Goal: Task Accomplishment & Management: Use online tool/utility

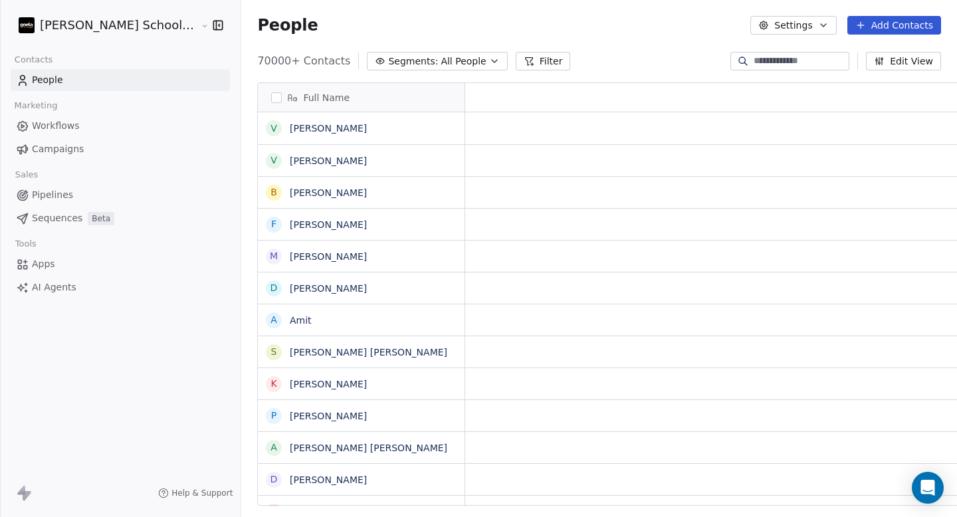
scroll to position [445, 751]
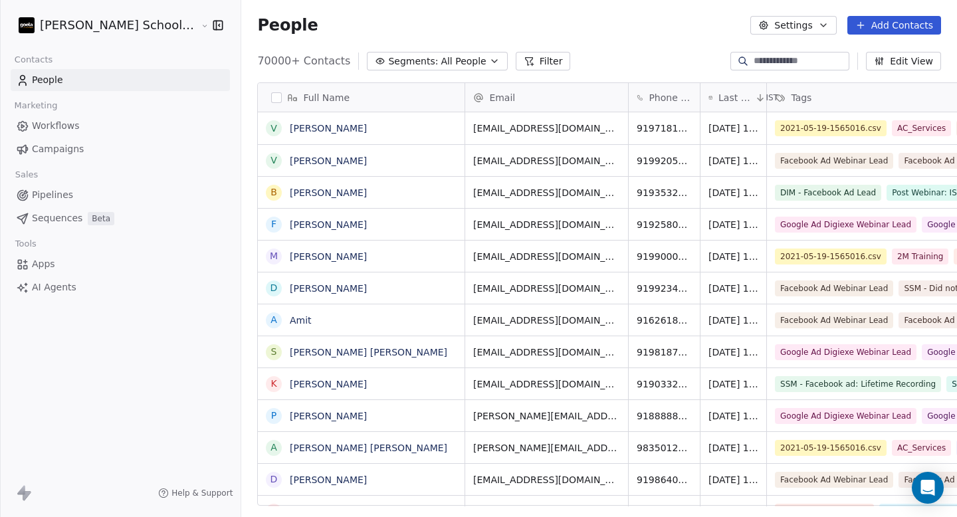
click at [434, 70] on button "Segments: All People" at bounding box center [437, 61] width 140 height 19
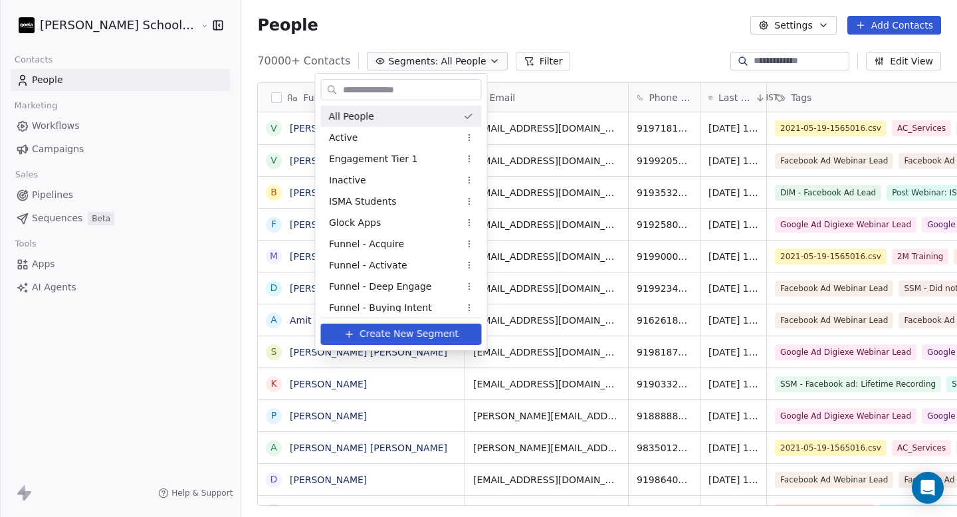
click at [447, 23] on html "[PERSON_NAME] School of Finance LLP Contacts People Marketing Workflows Campaig…" at bounding box center [478, 258] width 957 height 517
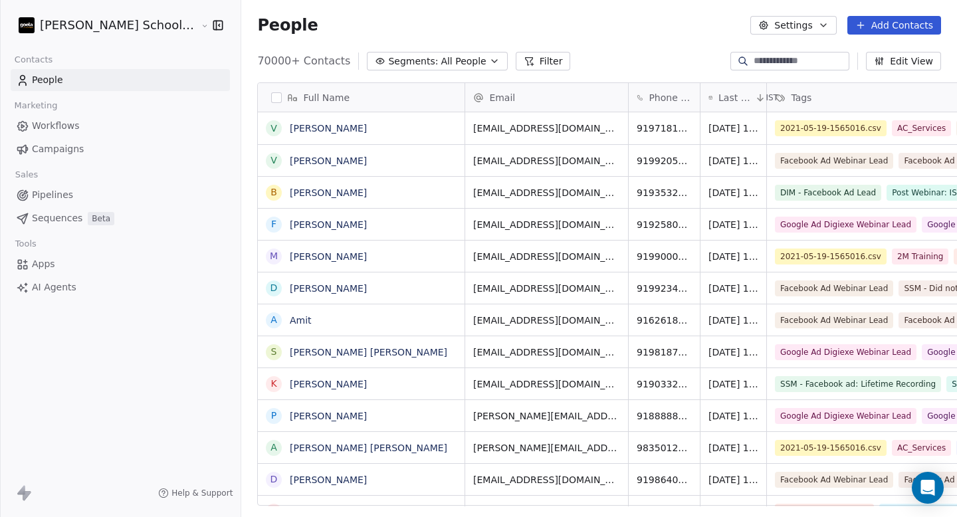
click at [516, 69] on button "Filter" at bounding box center [543, 61] width 55 height 19
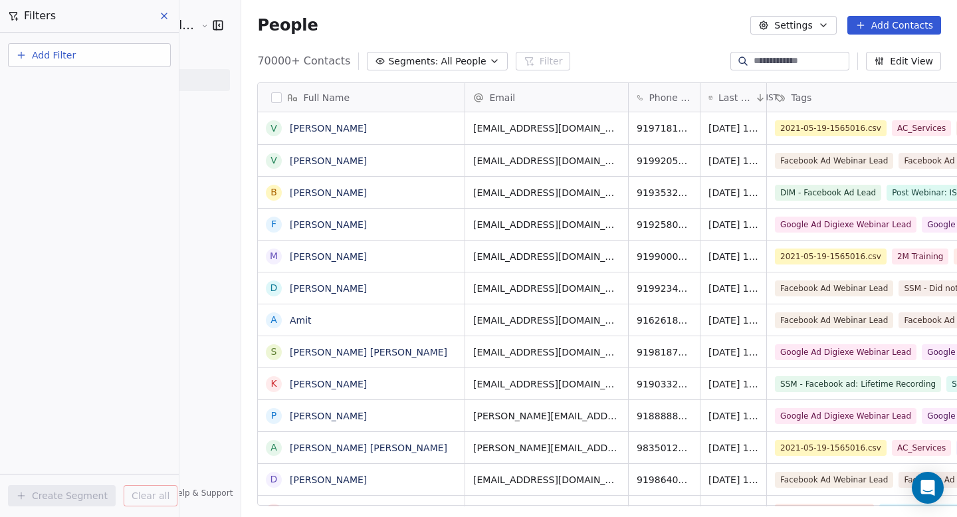
click at [84, 56] on button "Add Filter" at bounding box center [89, 55] width 163 height 24
click at [76, 86] on span "Contact properties" at bounding box center [65, 87] width 86 height 14
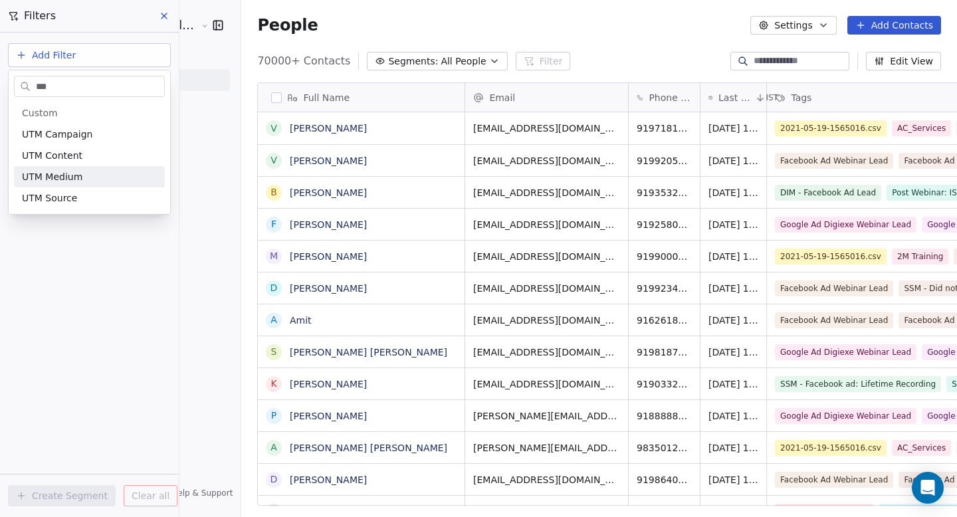
type input "***"
click at [69, 179] on span "UTM Medium" at bounding box center [52, 176] width 60 height 13
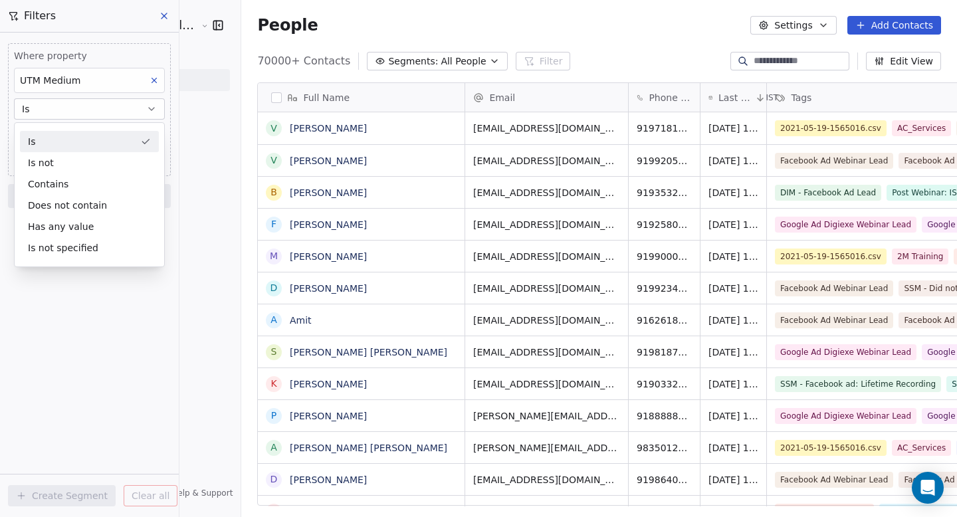
click at [58, 140] on div "Is" at bounding box center [89, 141] width 139 height 21
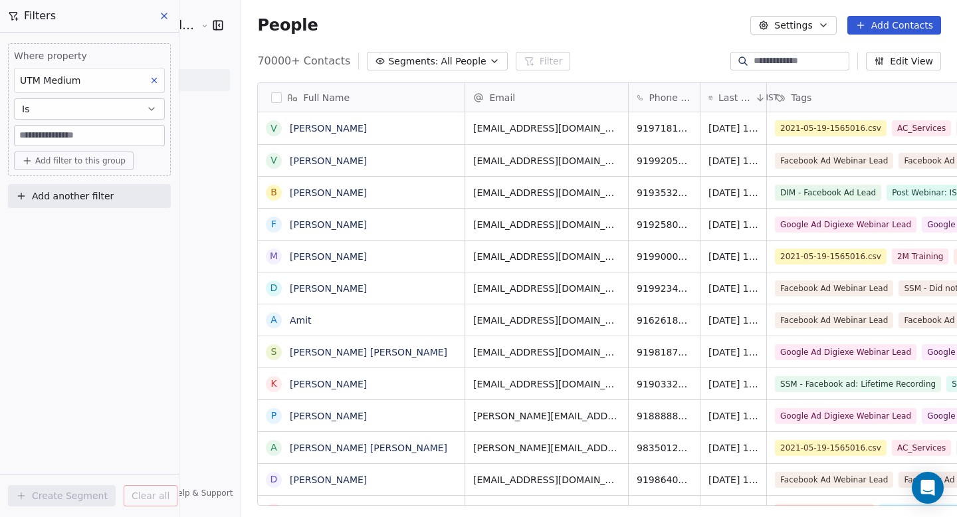
click at [53, 140] on input at bounding box center [90, 136] width 150 height 20
type input "*****"
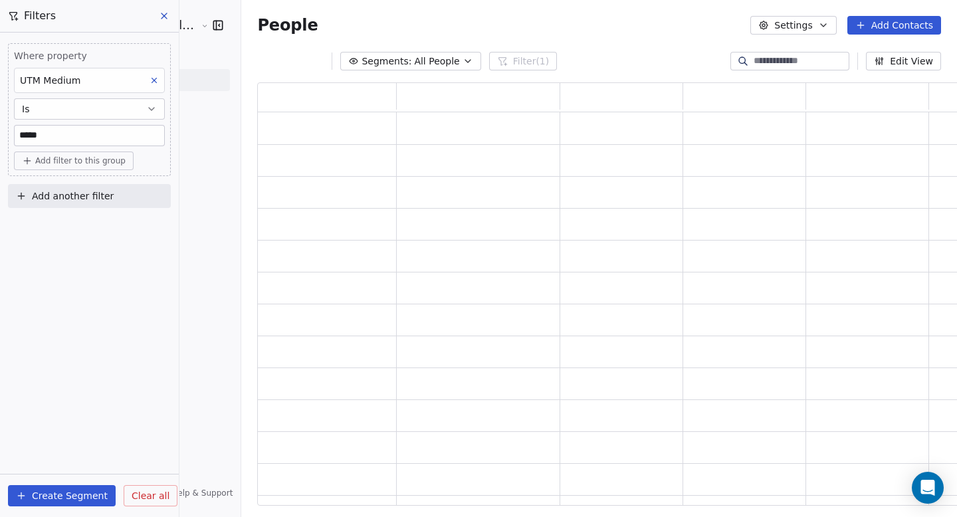
click at [66, 274] on div "Where property UTM Medium Is ***** Add filter to this group Add another filter …" at bounding box center [89, 275] width 179 height 485
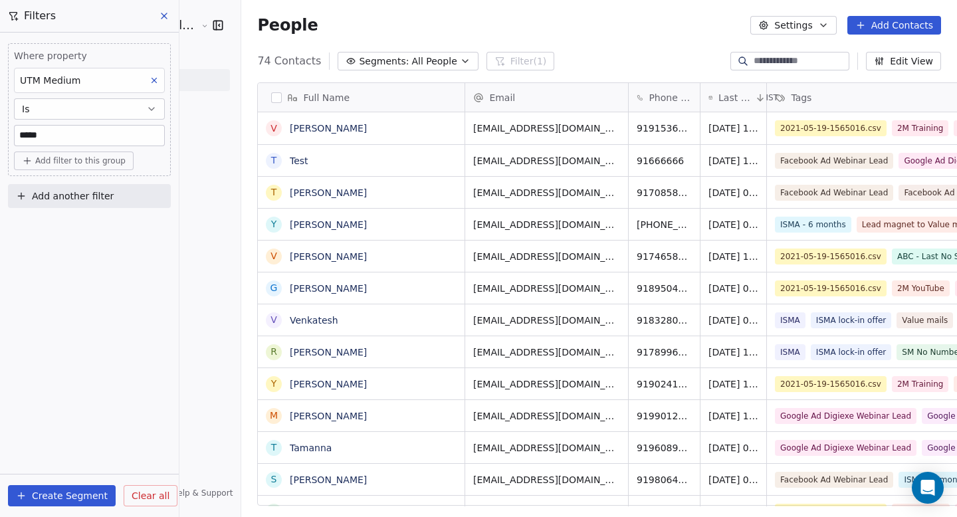
click at [77, 166] on button "Add filter to this group" at bounding box center [74, 161] width 120 height 19
click at [82, 188] on span "Contact properties" at bounding box center [71, 190] width 86 height 14
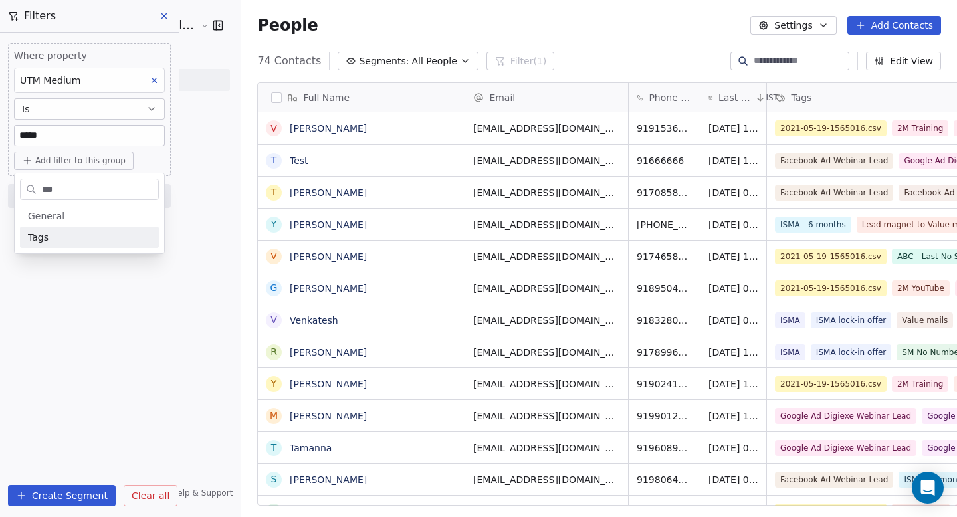
type input "***"
click at [54, 233] on div "Tags" at bounding box center [89, 237] width 123 height 13
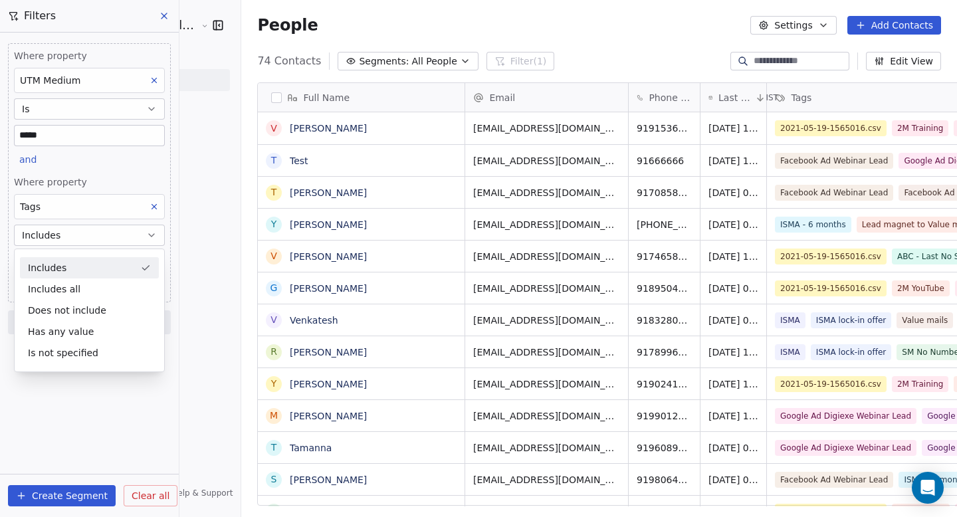
click at [84, 264] on div "Includes" at bounding box center [89, 267] width 139 height 21
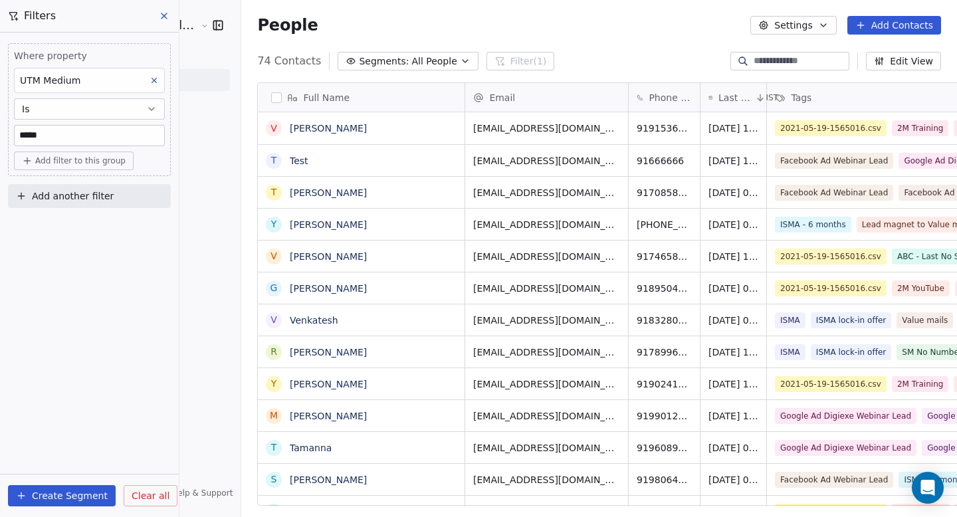
click at [78, 202] on span "Add another filter" at bounding box center [73, 196] width 82 height 14
click at [65, 226] on span "Contact properties" at bounding box center [65, 228] width 86 height 14
type input "***"
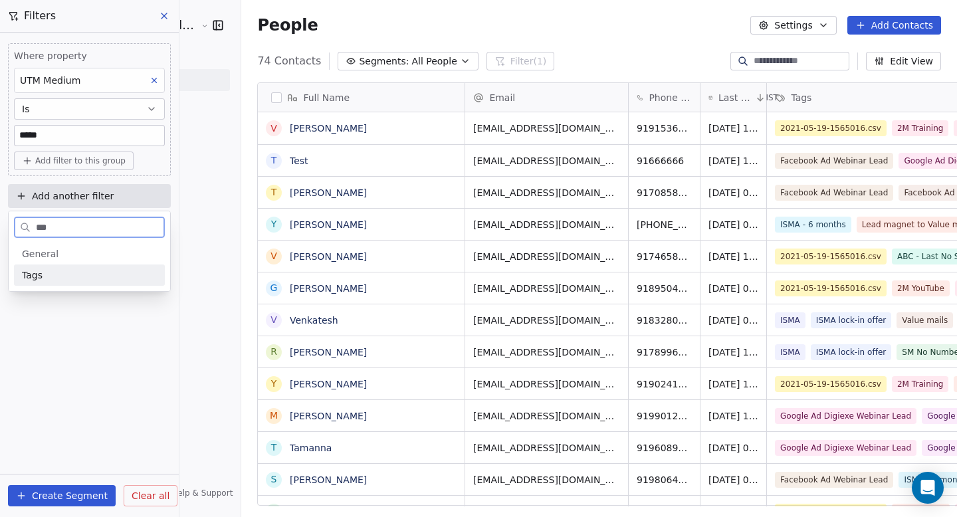
click at [48, 276] on div "Tags" at bounding box center [89, 275] width 135 height 13
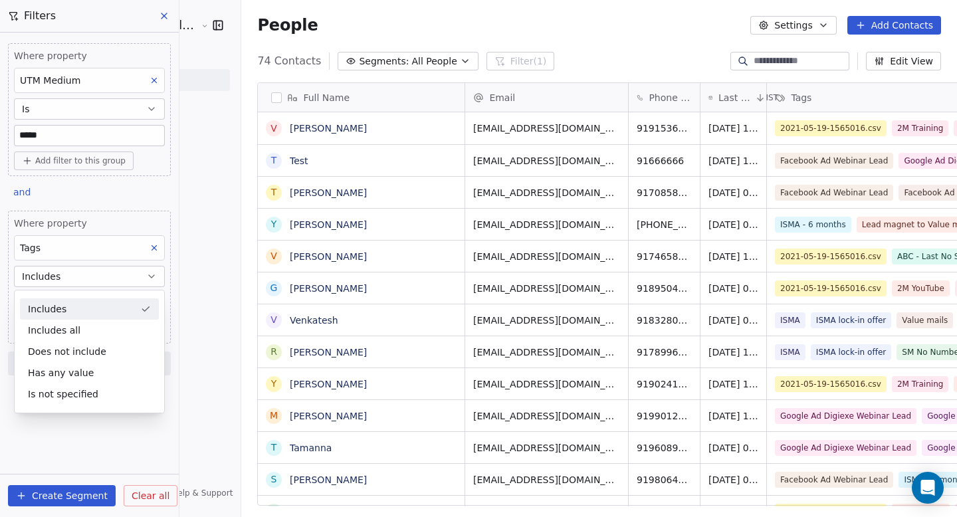
click at [58, 315] on div "Includes" at bounding box center [89, 308] width 139 height 21
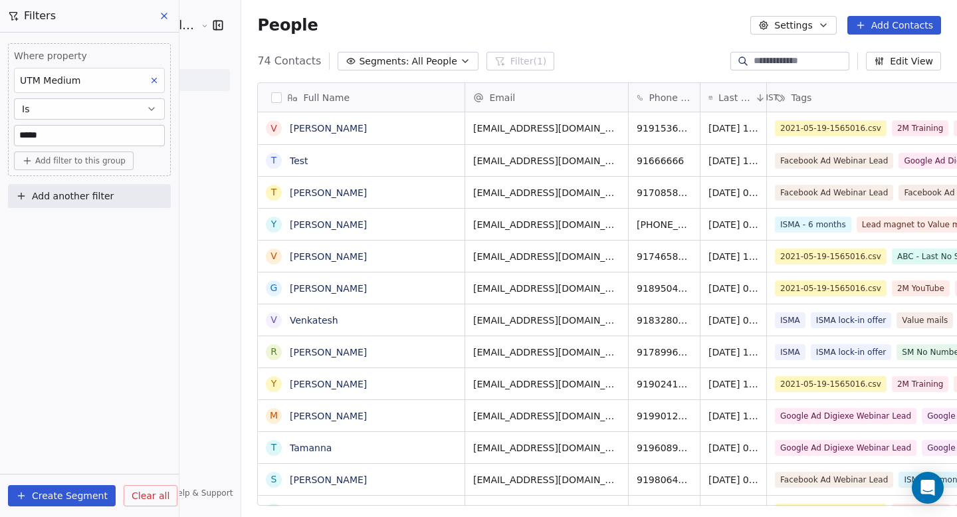
click at [70, 203] on button "Add another filter" at bounding box center [89, 196] width 163 height 24
click at [70, 227] on span "Contact properties" at bounding box center [65, 228] width 86 height 14
type input "****"
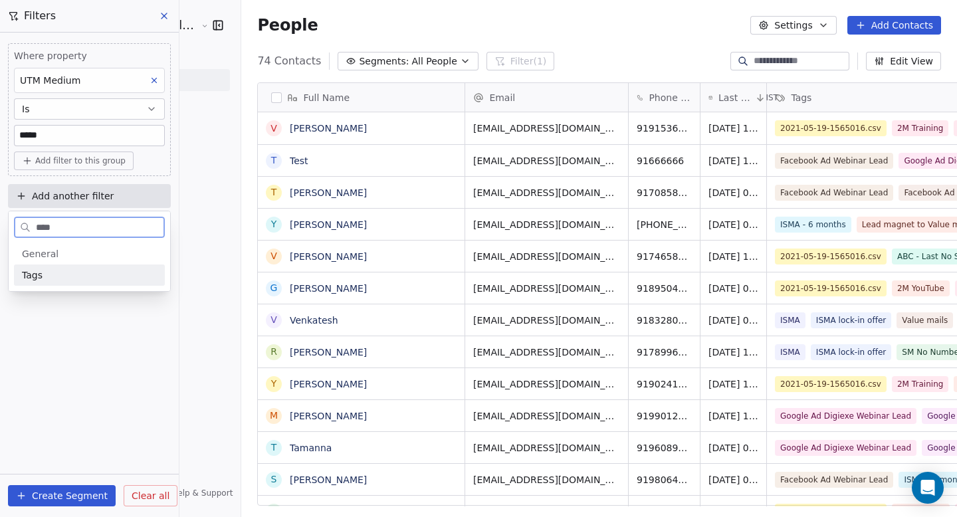
click at [67, 266] on div "Tags" at bounding box center [89, 275] width 151 height 21
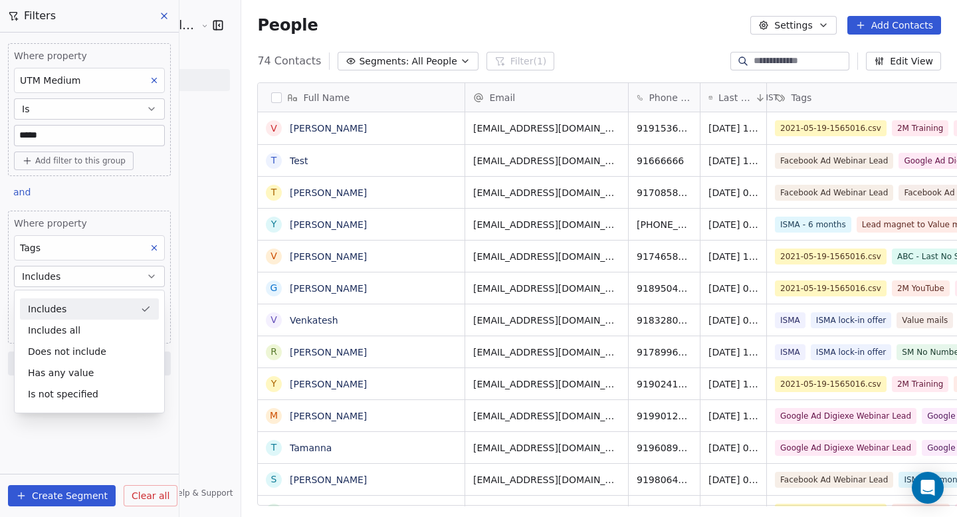
click at [170, 307] on div "Where property Tags Includes Select Tags Add filter to this group" at bounding box center [89, 277] width 163 height 133
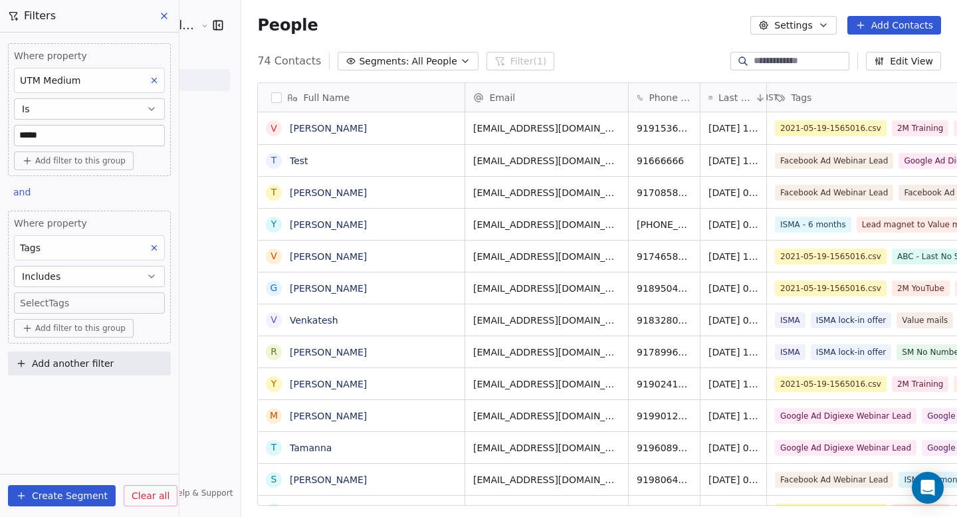
click at [126, 298] on body "[PERSON_NAME] School of Finance LLP Contacts People Marketing Workflows Campaig…" at bounding box center [478, 258] width 957 height 517
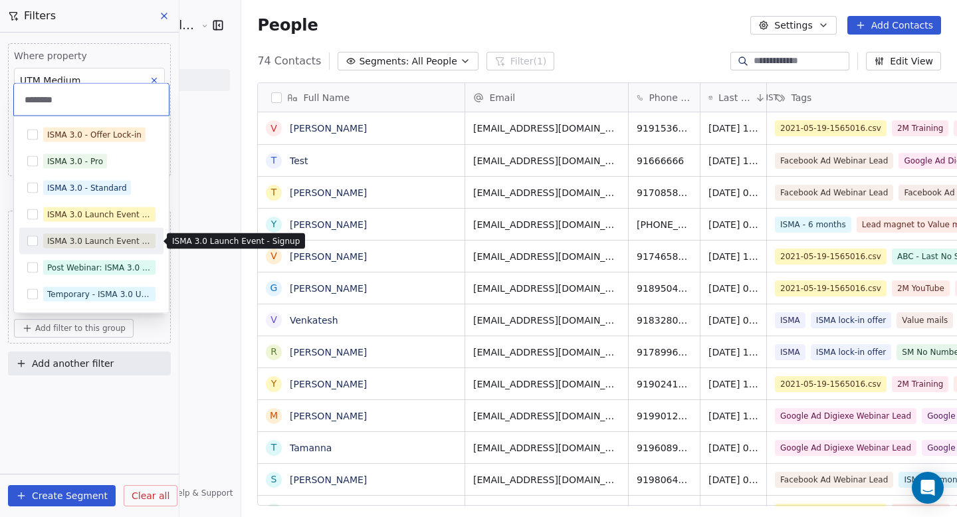
type input "********"
click at [72, 243] on div "ISMA 3.0 Launch Event - Signup" at bounding box center [99, 241] width 104 height 12
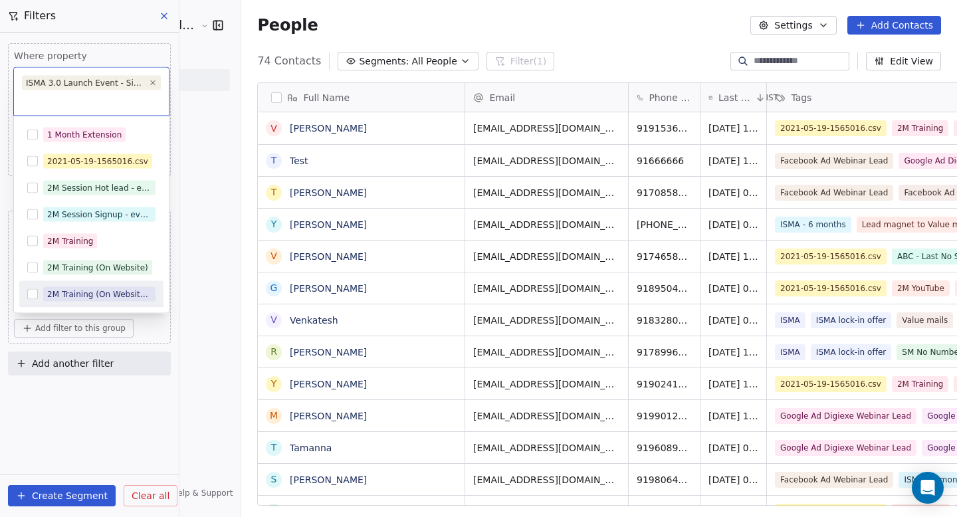
click at [97, 427] on html "[PERSON_NAME] School of Finance LLP Contacts People Marketing Workflows Campaig…" at bounding box center [478, 258] width 957 height 517
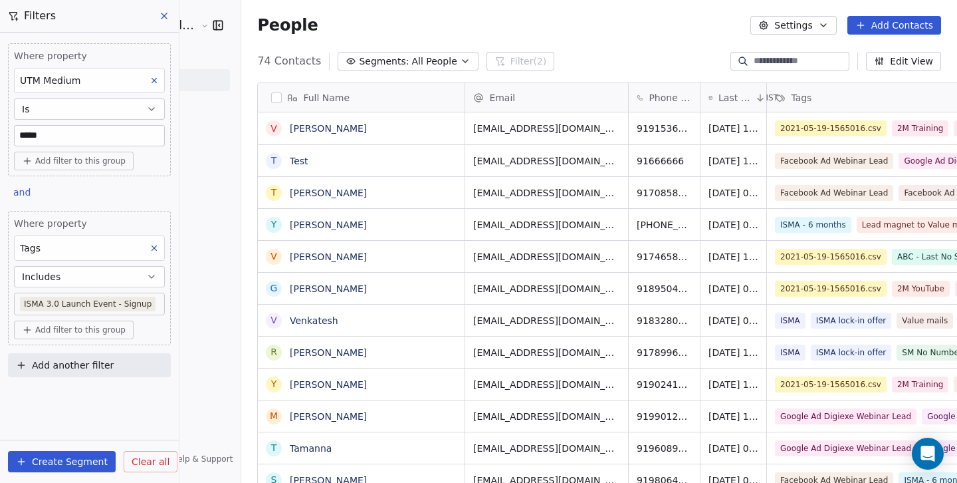
scroll to position [11, 11]
click at [257, 62] on span "74 Contacts" at bounding box center [289, 61] width 64 height 16
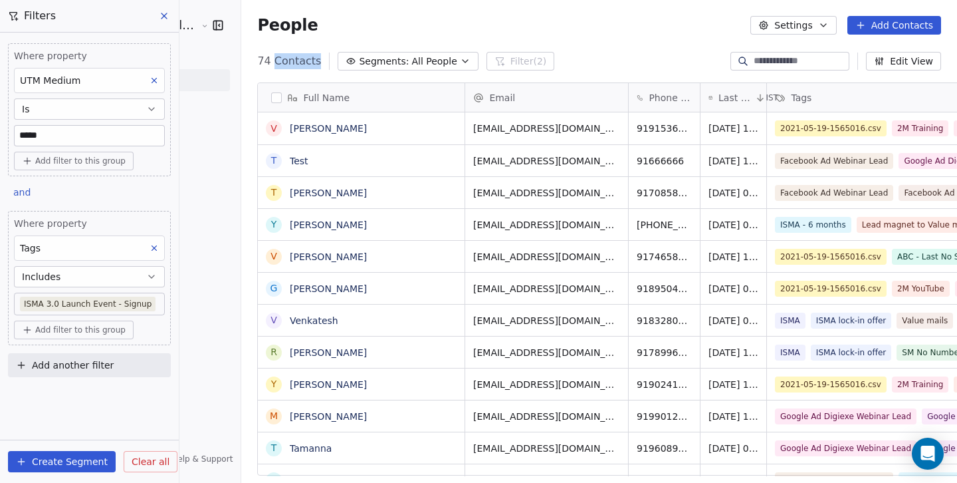
click at [257, 62] on span "74 Contacts" at bounding box center [289, 61] width 64 height 16
click at [136, 311] on body "[PERSON_NAME] School of Finance LLP Contacts People Marketing Workflows Campaig…" at bounding box center [478, 241] width 957 height 483
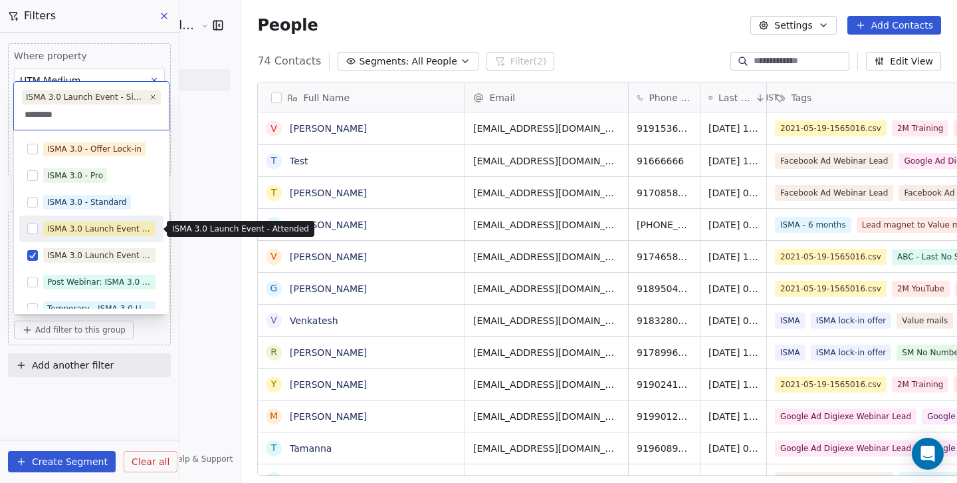
type input "********"
click at [64, 223] on div "ISMA 3.0 Launch Event - Attended" at bounding box center [99, 229] width 104 height 12
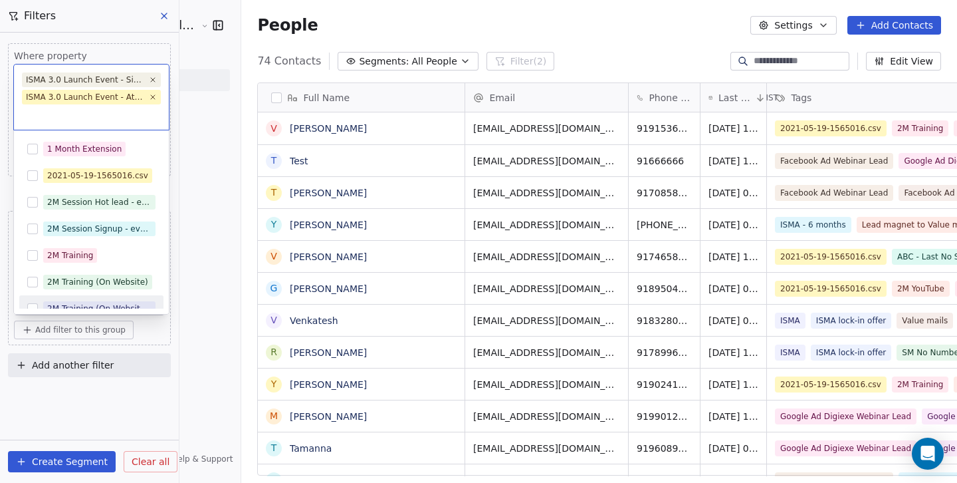
click at [76, 423] on html "[PERSON_NAME] School of Finance LLP Contacts People Marketing Workflows Campaig…" at bounding box center [478, 241] width 957 height 483
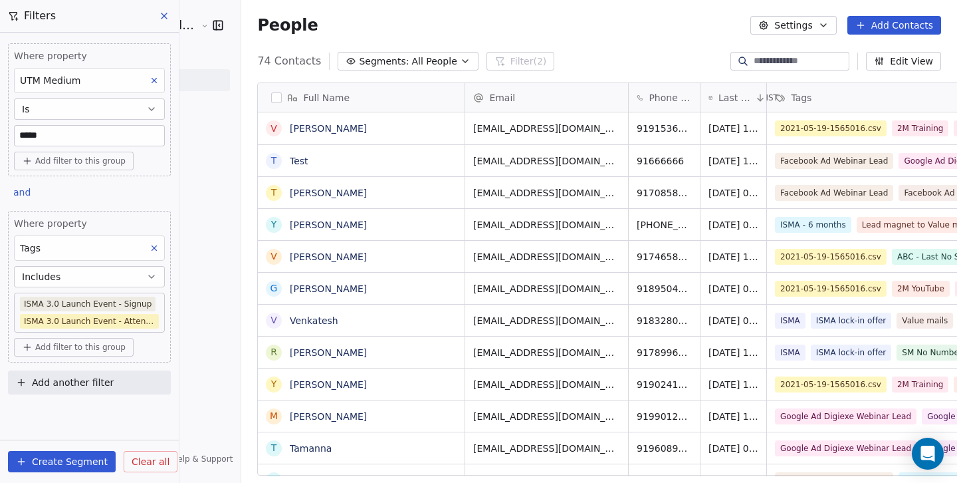
scroll to position [415, 751]
click at [108, 308] on body "[PERSON_NAME] School of Finance LLP Contacts People Marketing Workflows Campaig…" at bounding box center [478, 241] width 957 height 483
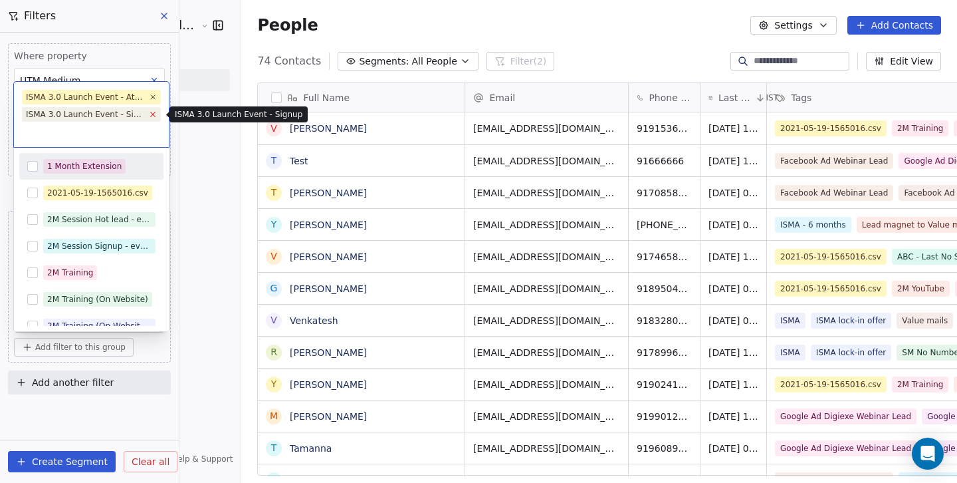
click at [152, 112] on icon at bounding box center [152, 114] width 9 height 9
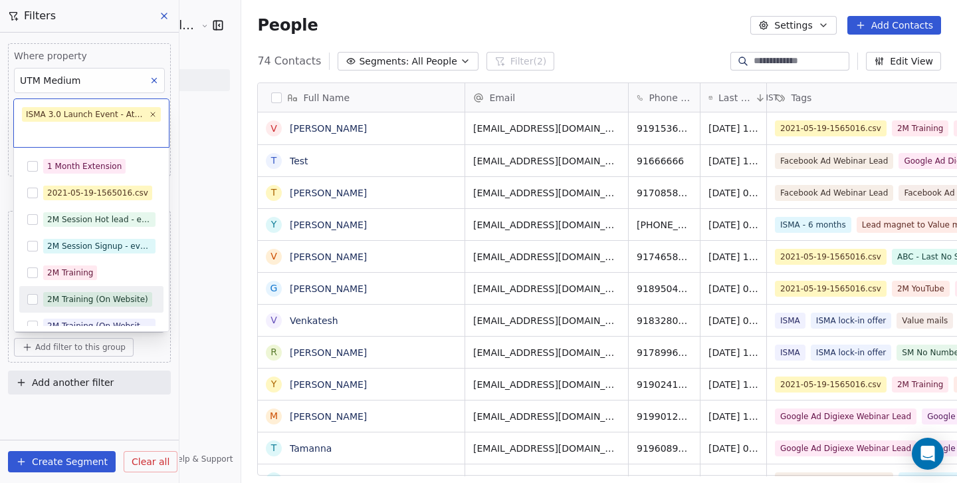
click at [76, 417] on html "[PERSON_NAME] School of Finance LLP Contacts People Marketing Workflows Campaig…" at bounding box center [478, 241] width 957 height 483
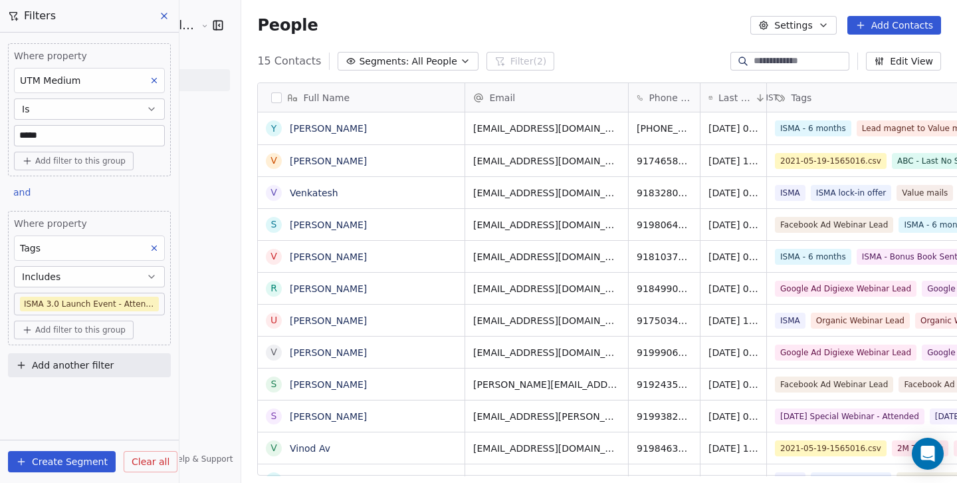
click at [88, 336] on button "Add filter to this group" at bounding box center [74, 329] width 120 height 19
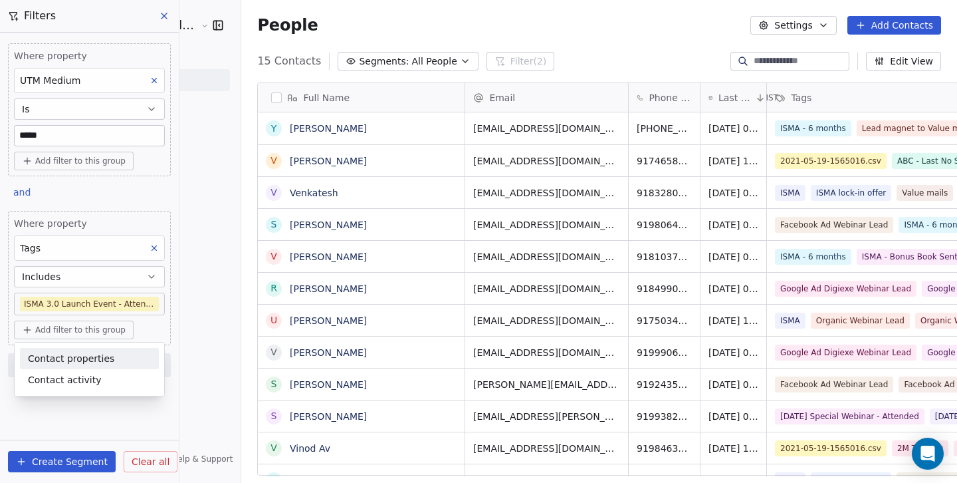
click at [86, 360] on span "Contact properties" at bounding box center [71, 359] width 86 height 14
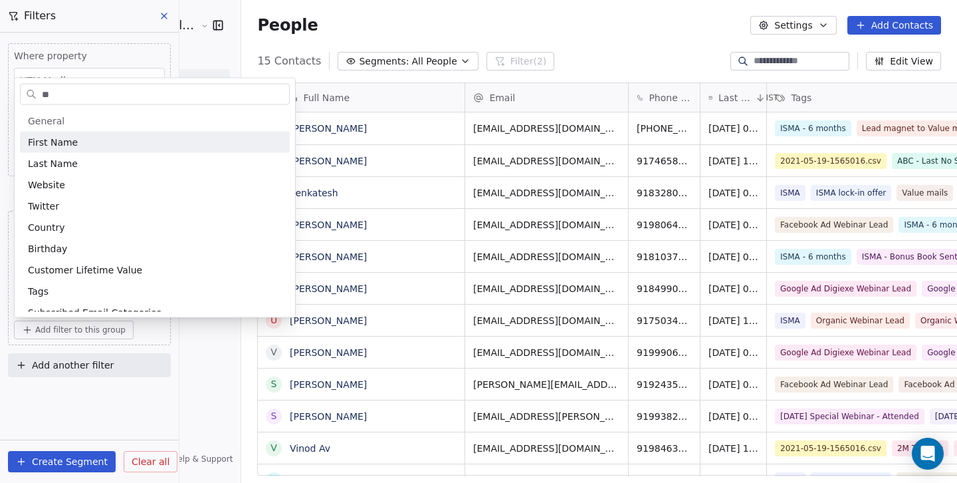
type input "***"
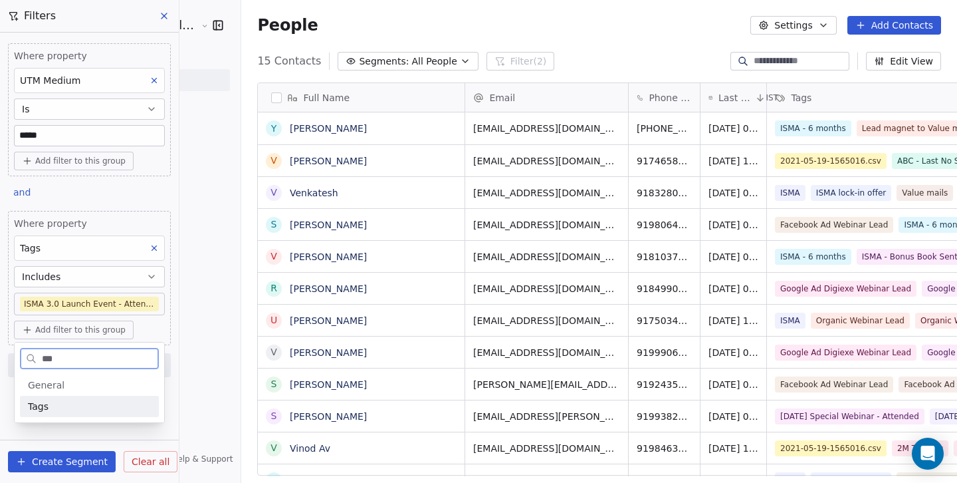
click at [44, 403] on span "Tags" at bounding box center [38, 405] width 21 height 13
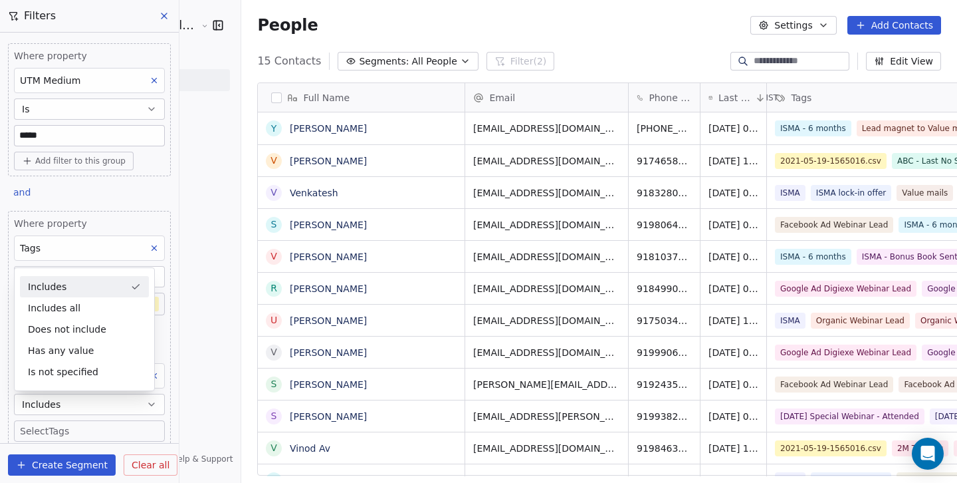
click at [86, 292] on div "Includes" at bounding box center [84, 286] width 129 height 21
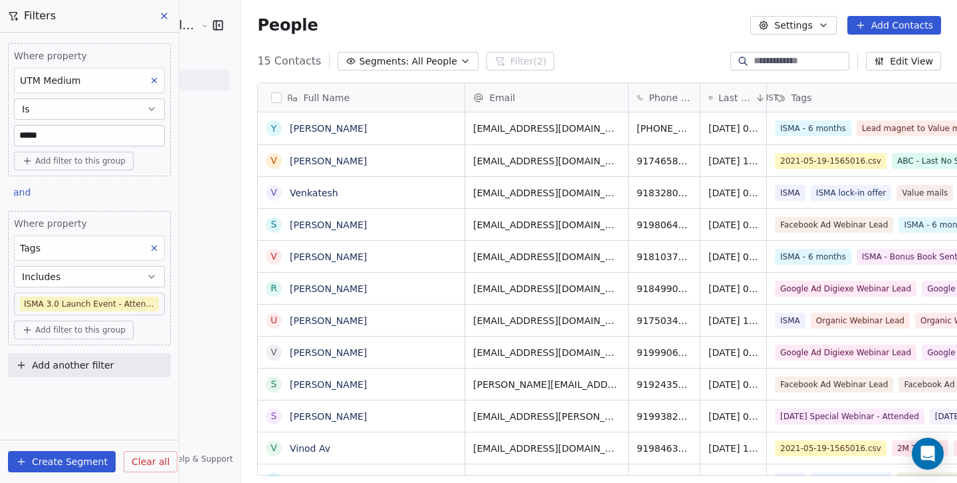
click at [85, 327] on span "Add filter to this group" at bounding box center [80, 329] width 90 height 11
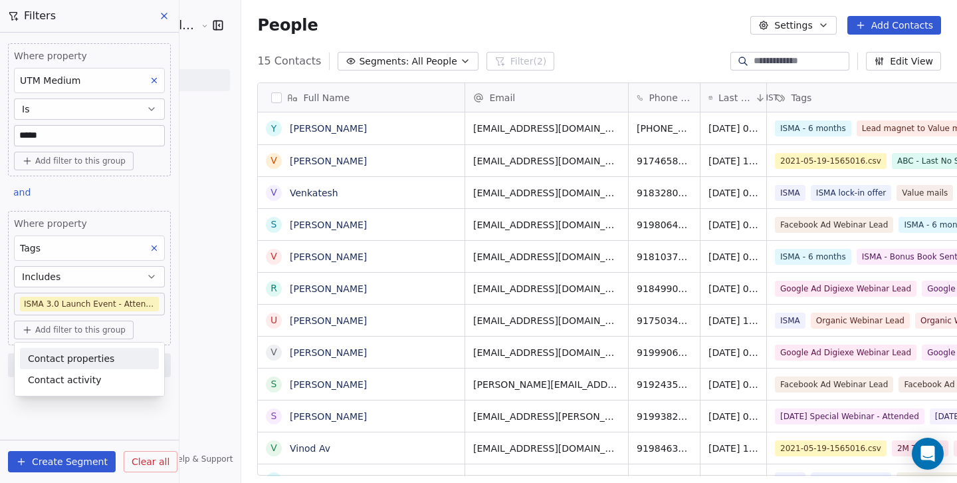
click at [78, 353] on span "Contact properties" at bounding box center [71, 359] width 86 height 14
type input "****"
click at [65, 403] on div "Tags" at bounding box center [89, 405] width 123 height 13
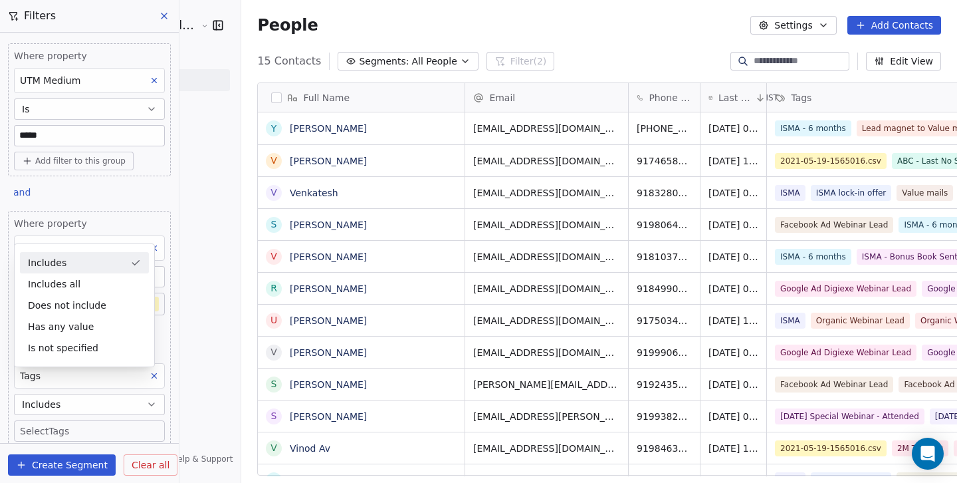
scroll to position [66, 0]
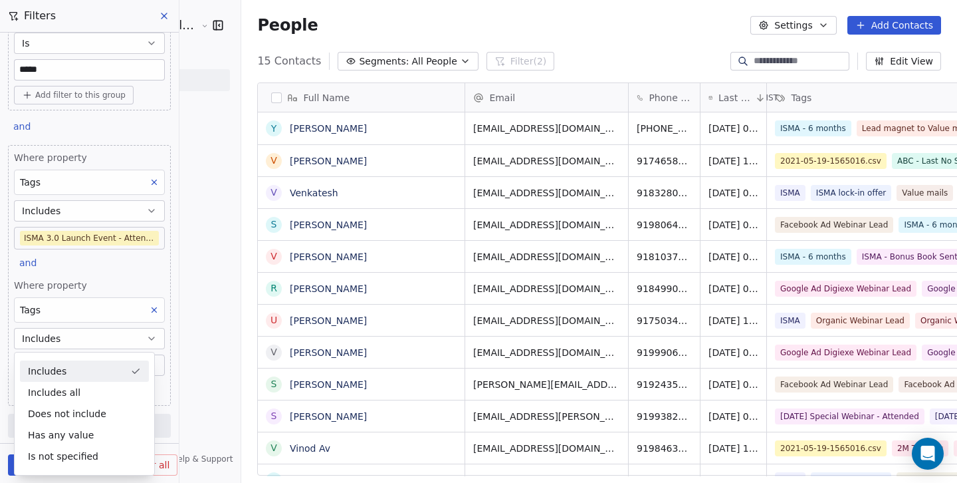
click at [164, 358] on div "Where property UTM Medium Is ***** Add filter to this group and Where property …" at bounding box center [89, 172] width 179 height 410
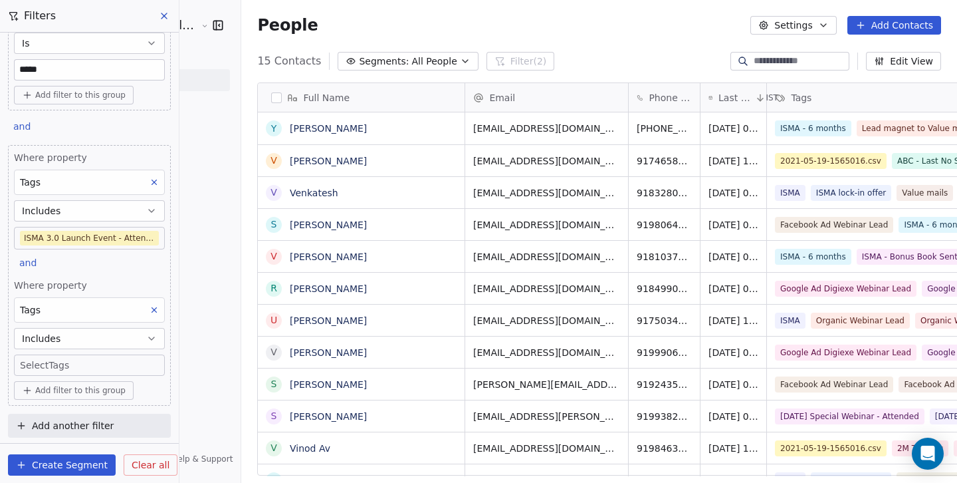
click at [84, 364] on body "[PERSON_NAME] School of Finance LLP Contacts People Marketing Workflows Campaig…" at bounding box center [478, 241] width 957 height 483
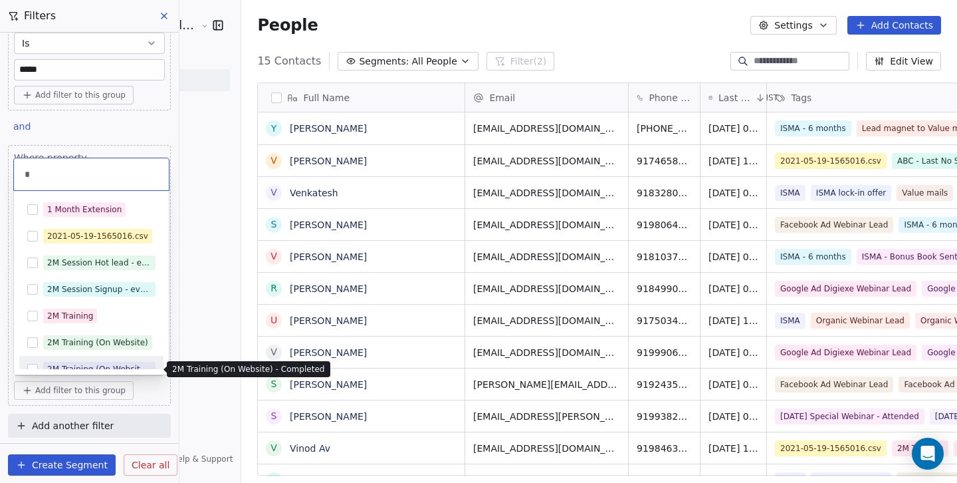
scroll to position [13, 0]
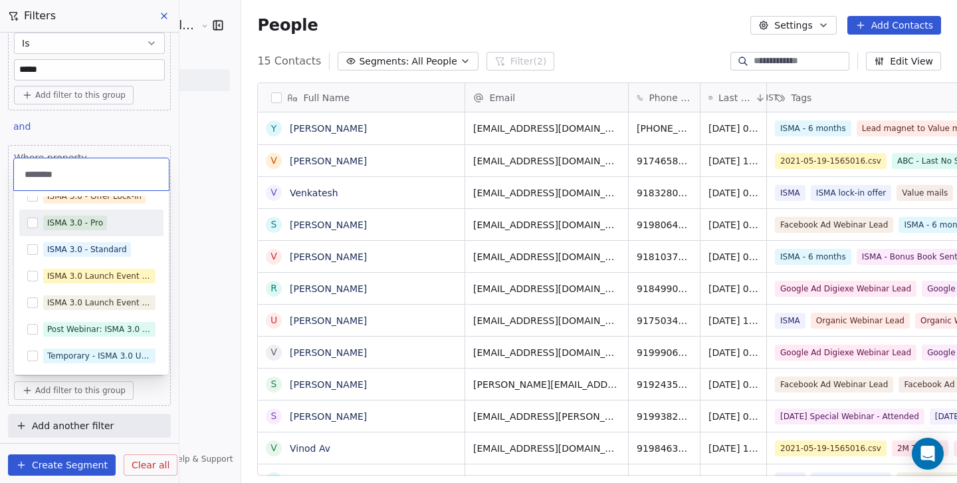
type input "********"
click at [33, 223] on button "Suggestions" at bounding box center [32, 222] width 11 height 11
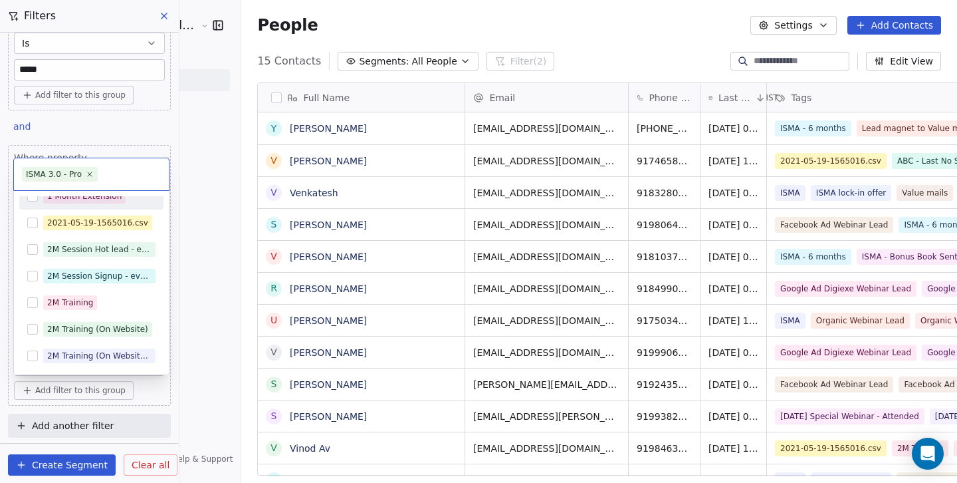
click at [165, 124] on html "[PERSON_NAME] School of Finance LLP Contacts People Marketing Workflows Campaig…" at bounding box center [478, 241] width 957 height 483
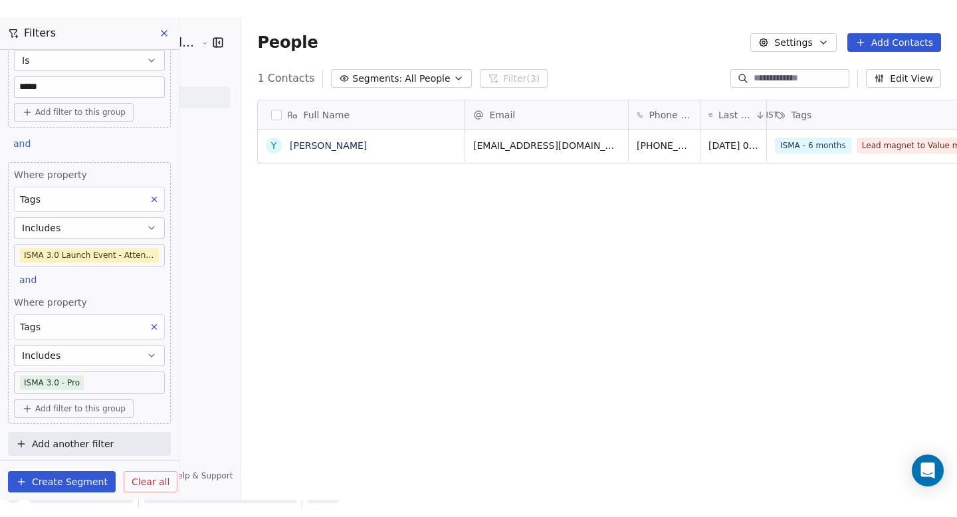
scroll to position [445, 751]
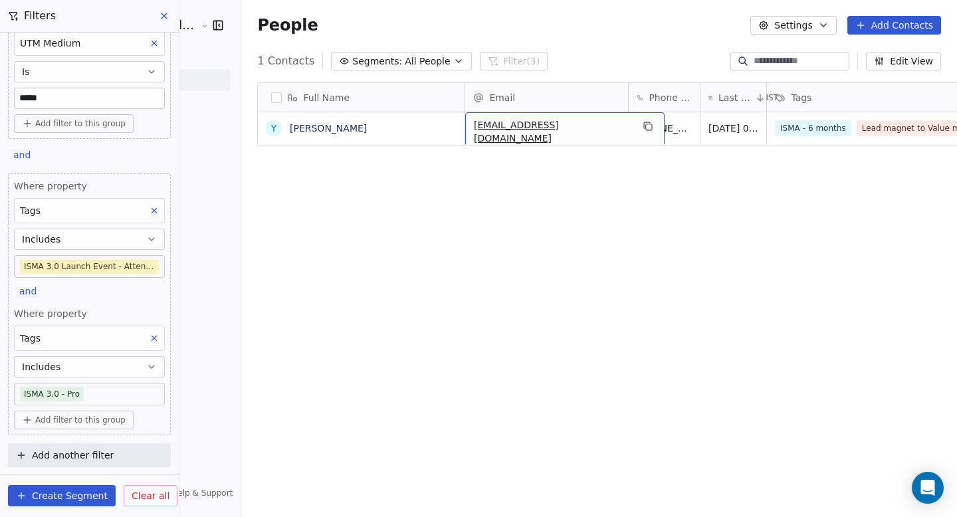
drag, startPoint x: 429, startPoint y: 130, endPoint x: 524, endPoint y: 126, distance: 95.1
click at [643, 128] on icon "grid" at bounding box center [648, 126] width 11 height 11
